Goal: Transaction & Acquisition: Purchase product/service

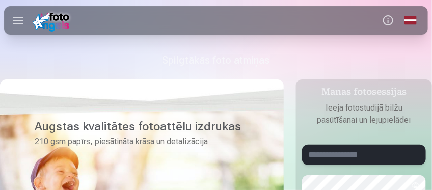
click at [320, 156] on input "text" at bounding box center [364, 155] width 124 height 20
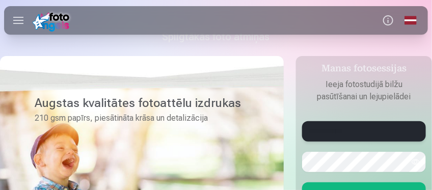
scroll to position [24, 0]
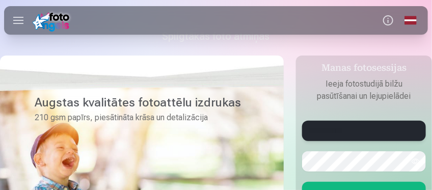
type input "**********"
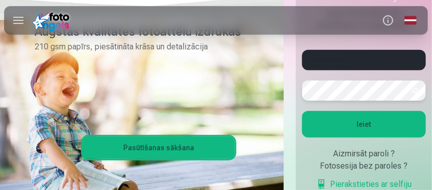
scroll to position [95, 0]
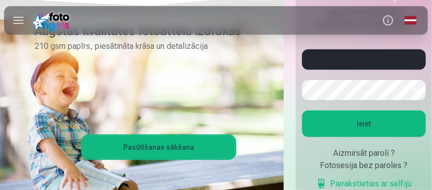
click at [353, 120] on button "Ieiet" at bounding box center [364, 124] width 124 height 27
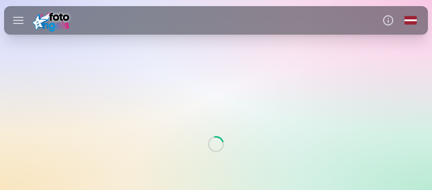
scroll to position [35, 0]
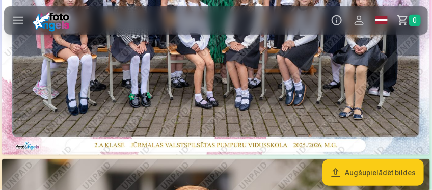
scroll to position [174, 0]
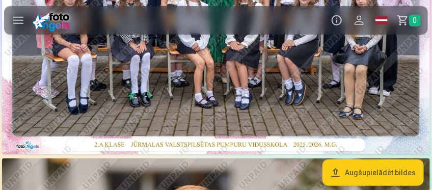
click at [358, 175] on button "Augšupielādēt bildes" at bounding box center [373, 173] width 101 height 27
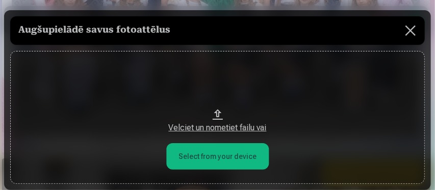
click at [403, 27] on button at bounding box center [410, 30] width 29 height 29
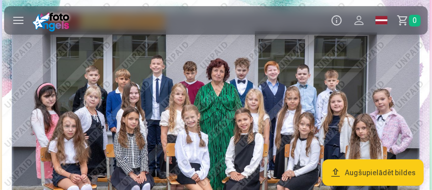
scroll to position [38, 0]
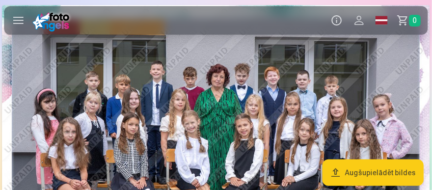
click at [273, 85] on img at bounding box center [216, 148] width 428 height 286
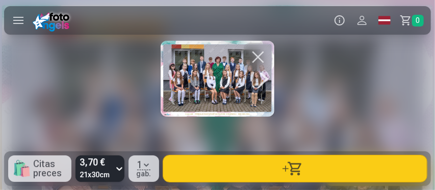
drag, startPoint x: 230, startPoint y: 77, endPoint x: 221, endPoint y: 67, distance: 13.4
click at [258, 152] on body "Produkti Info Profils Foto izdrukas 4 Magnēti 7 Krūzes 9 Suvenīri 9 Foto kalend…" at bounding box center [217, 57] width 435 height 190
click at [256, 55] on button "button" at bounding box center [258, 57] width 29 height 29
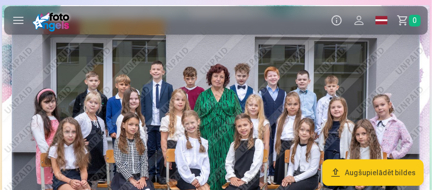
click at [256, 55] on img at bounding box center [216, 148] width 428 height 286
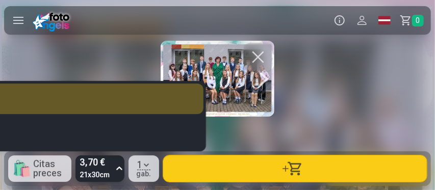
click at [119, 168] on icon at bounding box center [119, 169] width 10 height 16
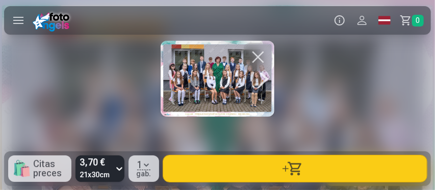
click at [282, 165] on button "button" at bounding box center [295, 169] width 264 height 27
click at [254, 56] on button "button" at bounding box center [258, 57] width 29 height 29
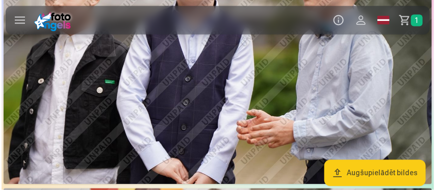
scroll to position [431, 0]
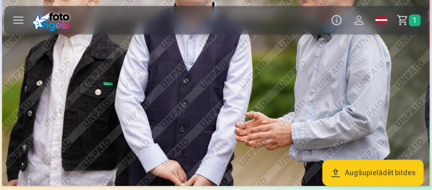
click at [254, 56] on img at bounding box center [216, 44] width 428 height 286
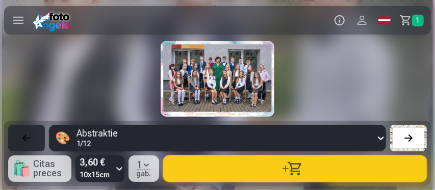
scroll to position [0, 435]
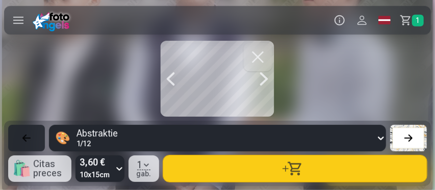
click at [228, 105] on div at bounding box center [218, 79] width 114 height 76
click at [410, 137] on div at bounding box center [408, 138] width 14 height 14
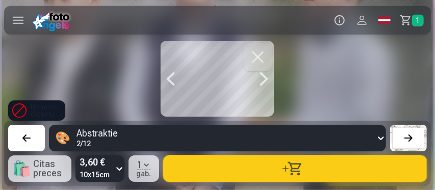
click at [410, 137] on div at bounding box center [408, 138] width 14 height 14
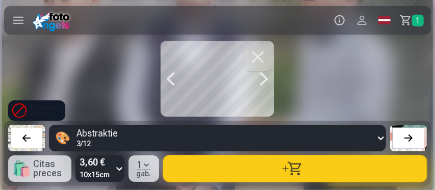
click at [410, 137] on div at bounding box center [408, 138] width 14 height 14
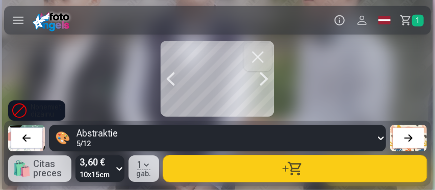
click at [410, 137] on div at bounding box center [408, 138] width 14 height 14
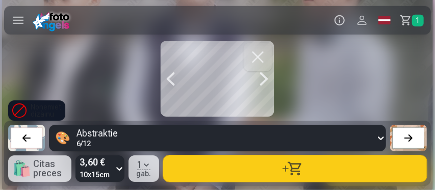
click at [410, 137] on div at bounding box center [408, 138] width 14 height 14
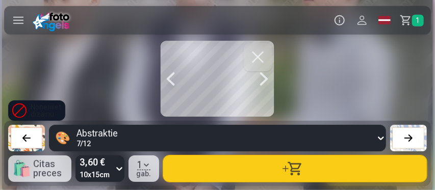
click at [410, 137] on div at bounding box center [408, 138] width 14 height 14
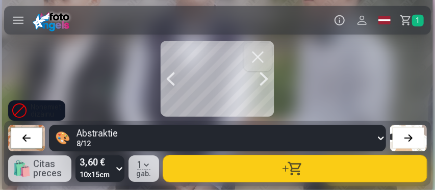
click at [410, 137] on div at bounding box center [408, 138] width 14 height 14
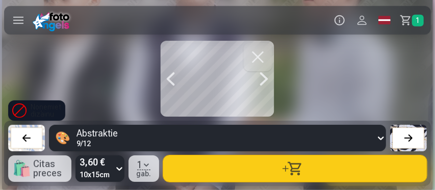
click at [410, 137] on div at bounding box center [408, 138] width 14 height 14
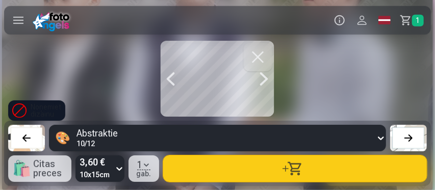
click at [410, 137] on div at bounding box center [408, 138] width 14 height 14
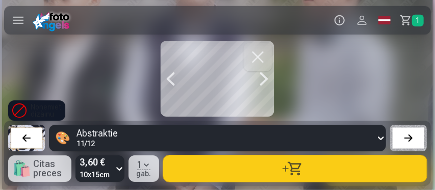
click at [410, 137] on div at bounding box center [408, 138] width 14 height 14
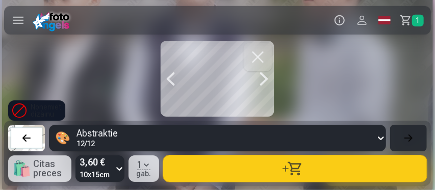
click at [24, 136] on div at bounding box center [26, 138] width 14 height 14
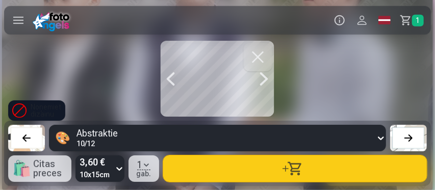
click at [24, 136] on div at bounding box center [26, 138] width 14 height 14
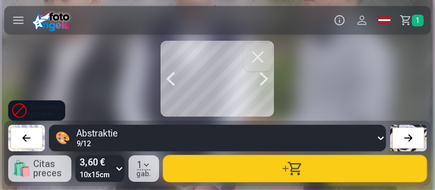
click at [24, 136] on div at bounding box center [26, 138] width 14 height 14
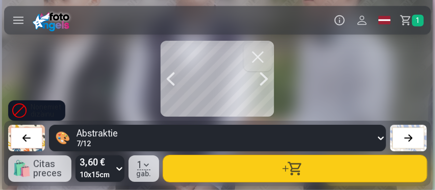
click at [24, 136] on div at bounding box center [26, 138] width 14 height 14
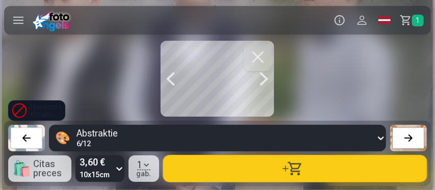
click at [24, 136] on div at bounding box center [26, 138] width 14 height 14
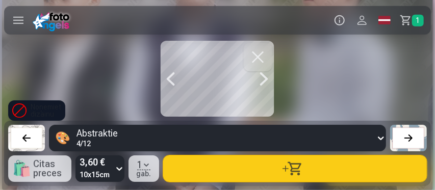
click at [24, 136] on div at bounding box center [26, 138] width 14 height 14
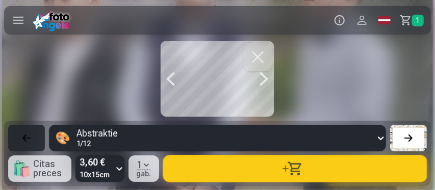
click at [281, 170] on button "button" at bounding box center [295, 169] width 264 height 27
click at [258, 65] on button "button" at bounding box center [258, 57] width 29 height 29
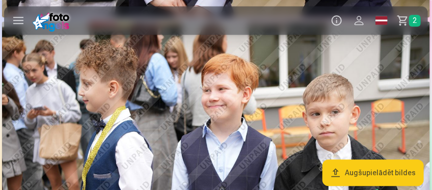
scroll to position [601, 0]
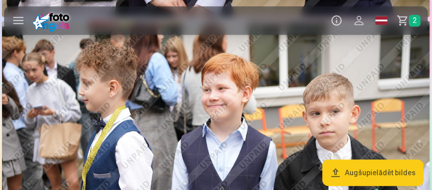
click at [259, 109] on img at bounding box center [216, 164] width 428 height 286
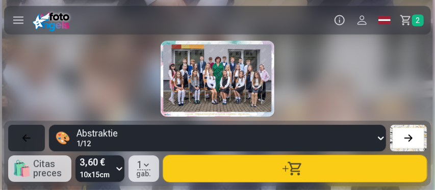
scroll to position [0, 870]
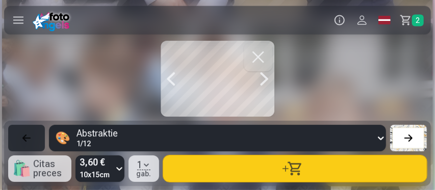
click at [271, 167] on button "button" at bounding box center [295, 169] width 264 height 27
click at [419, 19] on span "3" at bounding box center [418, 21] width 12 height 12
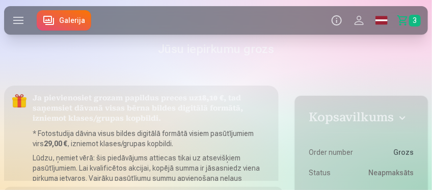
drag, startPoint x: 418, startPoint y: 20, endPoint x: 298, endPoint y: 54, distance: 125.0
click at [298, 54] on h1 "Jūsu iepirkumu grozs" at bounding box center [216, 49] width 424 height 16
click at [411, 16] on span "3" at bounding box center [415, 21] width 12 height 12
click at [403, 118] on h4 "Kopsavilkums" at bounding box center [362, 119] width 105 height 18
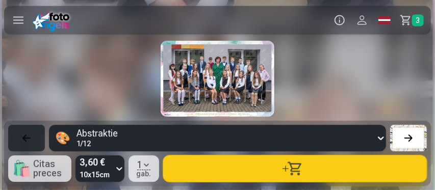
scroll to position [0, 870]
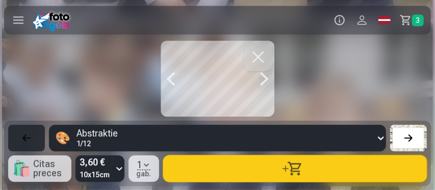
click at [270, 57] on button "button" at bounding box center [258, 57] width 29 height 29
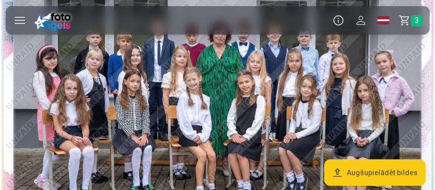
scroll to position [82, 0]
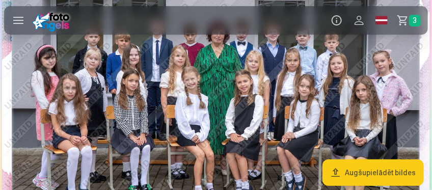
click at [270, 57] on img at bounding box center [216, 104] width 428 height 286
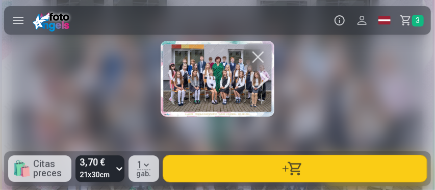
click at [410, 19] on link "Grozs 3" at bounding box center [413, 20] width 35 height 29
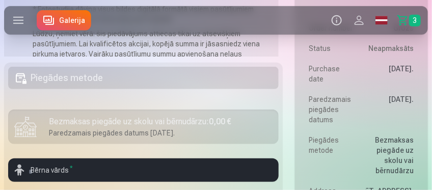
scroll to position [124, 0]
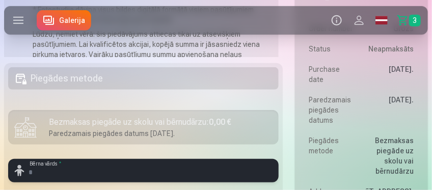
click at [141, 174] on input "text" at bounding box center [143, 170] width 271 height 23
type input "*"
click at [141, 174] on input "text" at bounding box center [143, 170] width 271 height 23
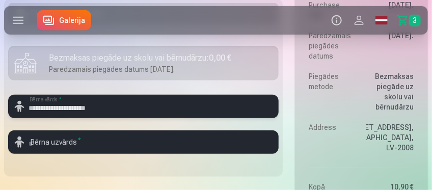
scroll to position [189, 0]
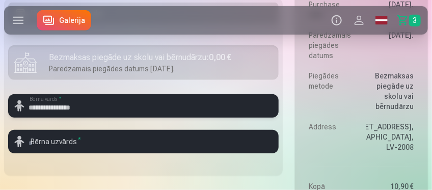
type input "**********"
click at [80, 142] on input "text" at bounding box center [143, 141] width 271 height 23
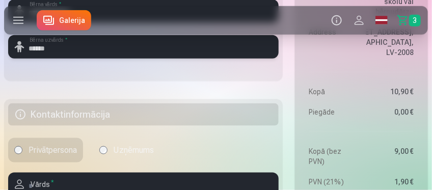
scroll to position [283, 0]
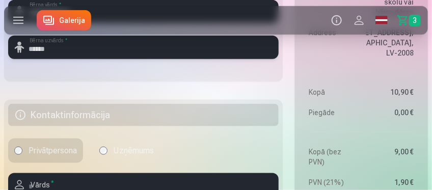
type input "******"
click at [67, 116] on h5 "Kontaktinformācija" at bounding box center [143, 115] width 271 height 22
click at [28, 114] on h5 "Kontaktinformācija" at bounding box center [143, 115] width 271 height 22
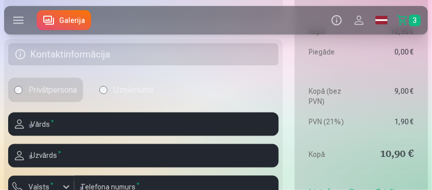
scroll to position [343, 0]
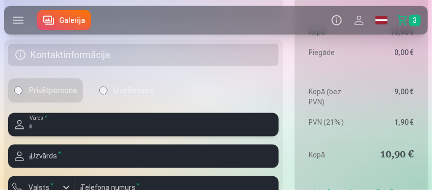
click at [62, 134] on input "text" at bounding box center [143, 124] width 271 height 23
type input "******"
type input "*******"
type input "********"
type input "**********"
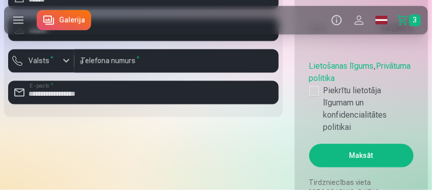
scroll to position [456, 0]
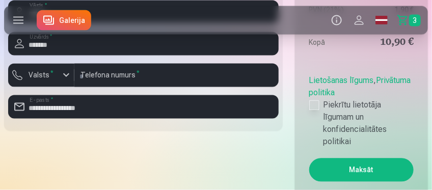
click at [314, 100] on div at bounding box center [315, 105] width 10 height 10
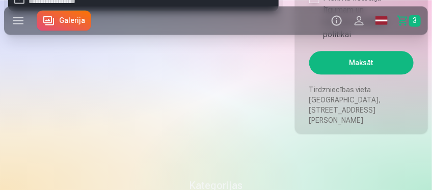
scroll to position [564, 0]
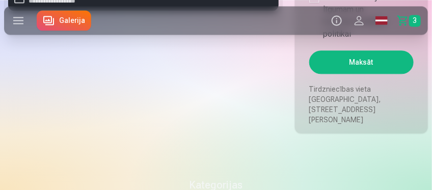
click at [353, 55] on button "Maksāt" at bounding box center [362, 61] width 105 height 23
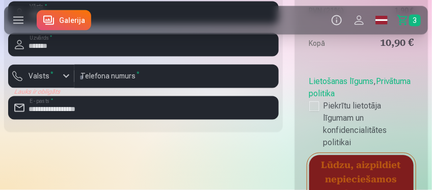
scroll to position [454, 0]
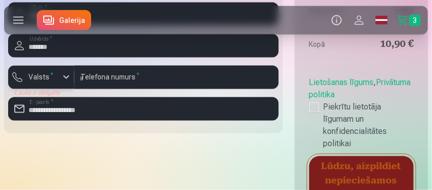
click at [64, 79] on div "button" at bounding box center [66, 77] width 12 height 12
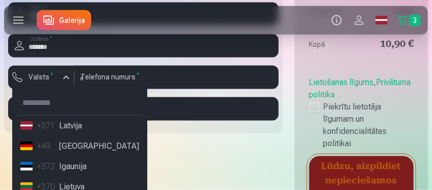
click at [69, 129] on li "+371 Latvija" at bounding box center [79, 126] width 127 height 20
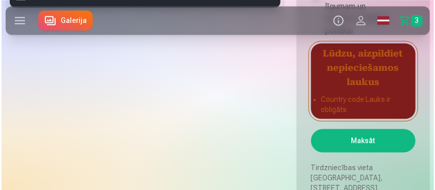
scroll to position [567, 0]
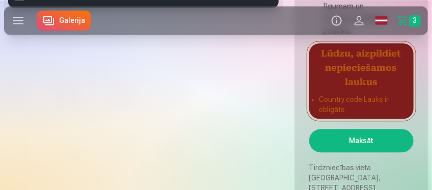
click at [337, 129] on button "Maksāt" at bounding box center [362, 140] width 105 height 23
